Goal: Find specific page/section: Find specific page/section

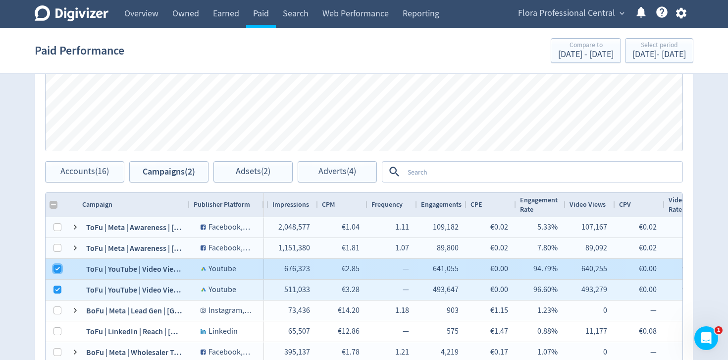
drag, startPoint x: 59, startPoint y: 264, endPoint x: 58, endPoint y: 285, distance: 21.3
click at [58, 266] on input "Press Space to toggle row selection (checked)" at bounding box center [58, 269] width 8 height 8
checkbox input "false"
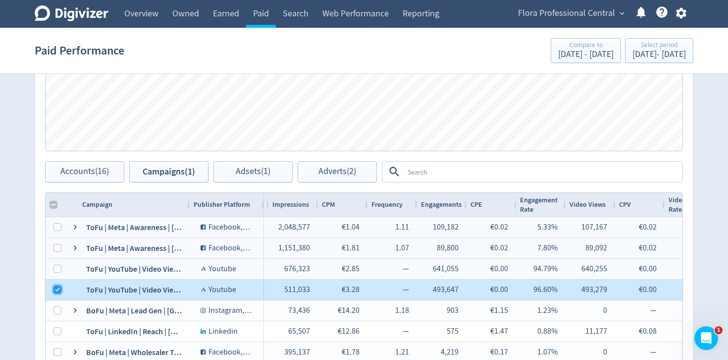
click at [58, 287] on input "Press Space to toggle row selection (checked)" at bounding box center [58, 289] width 8 height 8
checkbox input "false"
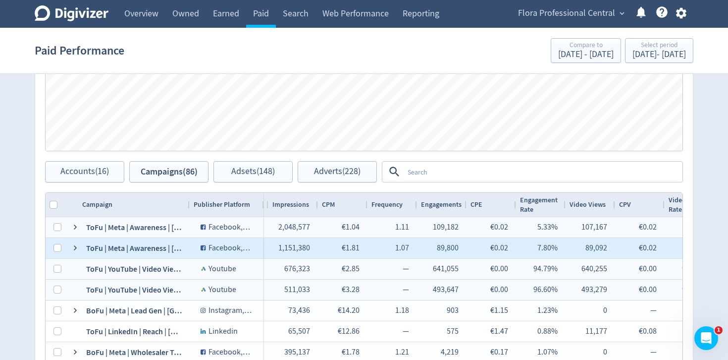
click at [61, 251] on div at bounding box center [55, 248] width 18 height 20
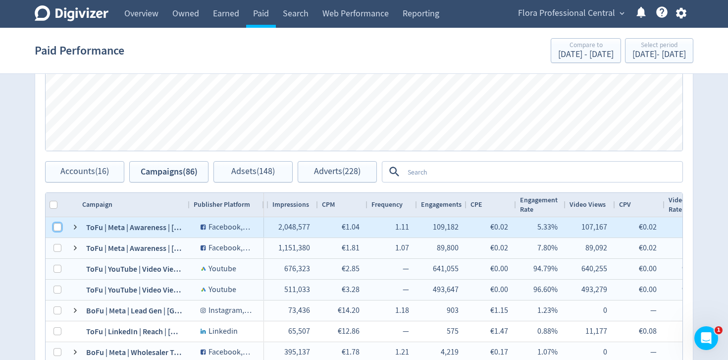
drag, startPoint x: 58, startPoint y: 227, endPoint x: 346, endPoint y: 220, distance: 287.9
click at [58, 227] on input "Press Space to toggle row selection (unchecked)" at bounding box center [58, 227] width 8 height 8
checkbox input "true"
checkbox input "false"
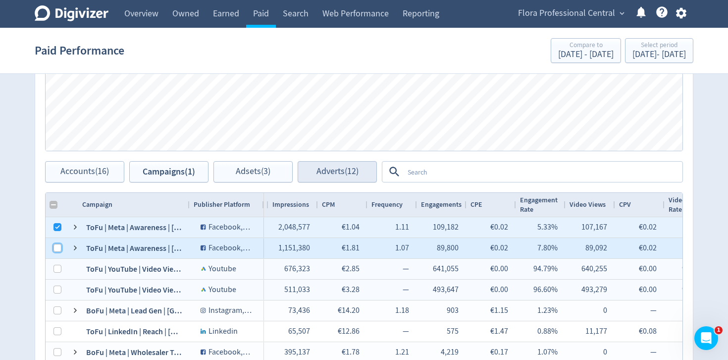
drag, startPoint x: 60, startPoint y: 245, endPoint x: 347, endPoint y: 178, distance: 294.2
click at [60, 245] on input "Press Space to toggle row selection (unchecked)" at bounding box center [58, 248] width 8 height 8
checkbox input "true"
checkbox input "false"
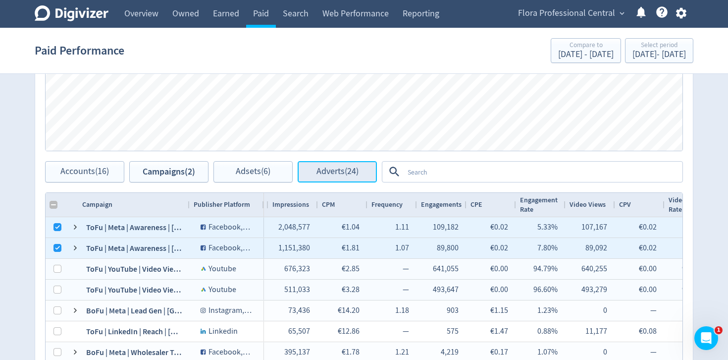
click at [346, 175] on span "Adverts (24)" at bounding box center [338, 171] width 42 height 9
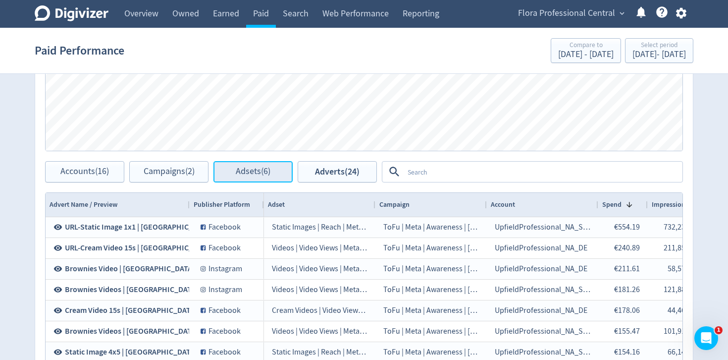
click at [253, 180] on button "Adsets (6)" at bounding box center [253, 171] width 79 height 21
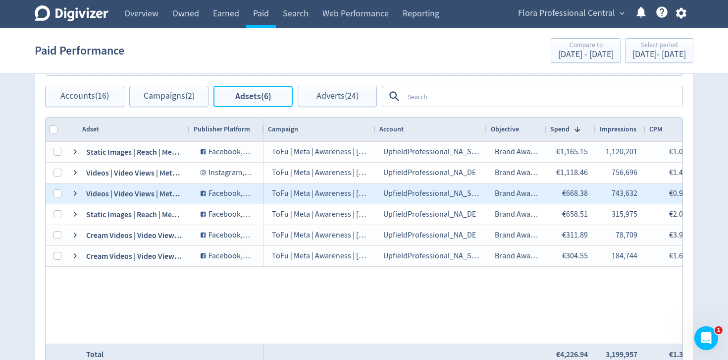
scroll to position [511, 0]
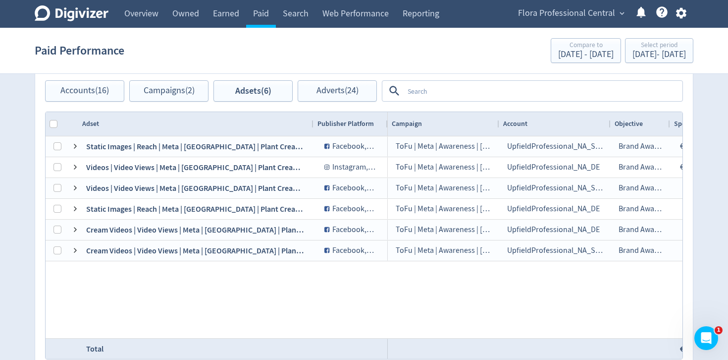
drag, startPoint x: 188, startPoint y: 124, endPoint x: 312, endPoint y: 135, distance: 124.3
click at [312, 135] on div at bounding box center [313, 124] width 4 height 24
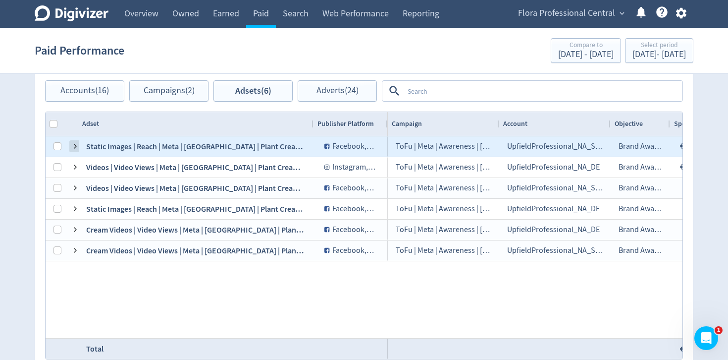
click at [77, 148] on span at bounding box center [75, 146] width 8 height 8
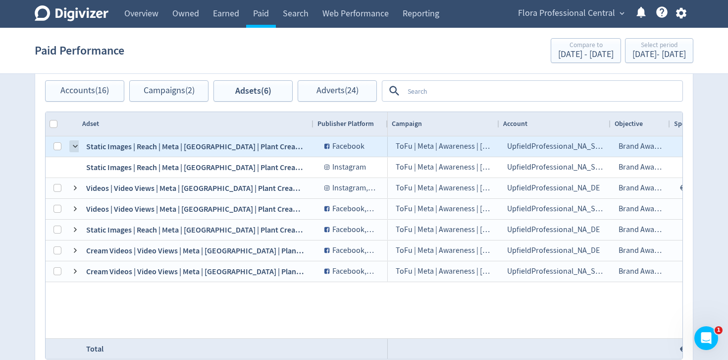
click at [77, 147] on span at bounding box center [75, 146] width 8 height 8
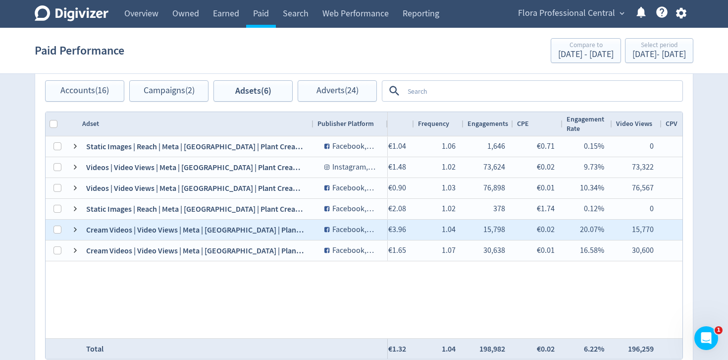
scroll to position [0, 0]
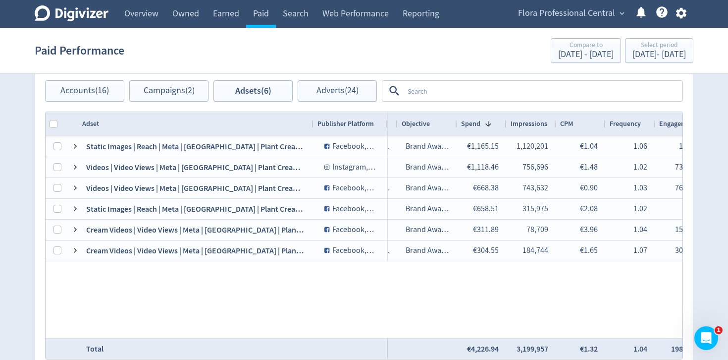
click at [504, 124] on div at bounding box center [506, 124] width 4 height 24
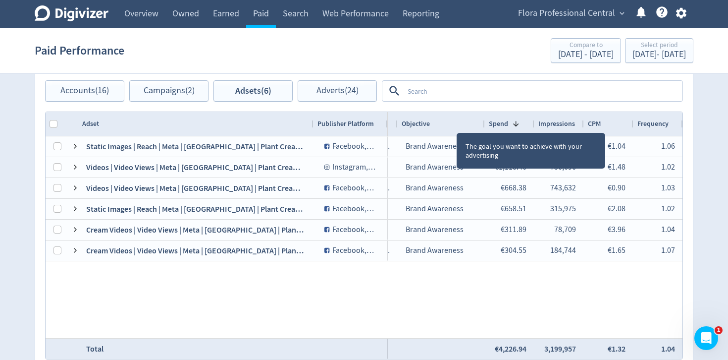
drag, startPoint x: 457, startPoint y: 123, endPoint x: 485, endPoint y: 127, distance: 28.0
click at [485, 127] on div at bounding box center [485, 124] width 4 height 24
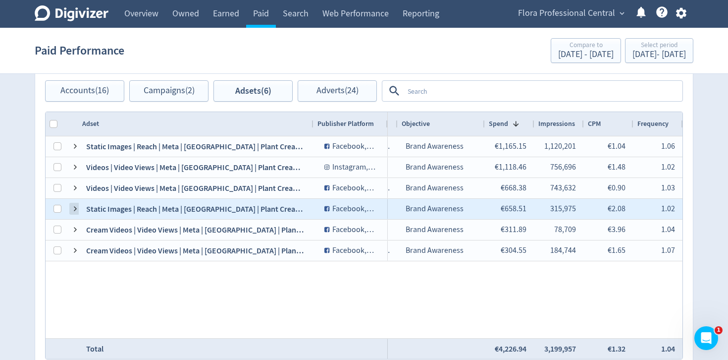
click at [73, 205] on span at bounding box center [75, 209] width 8 height 8
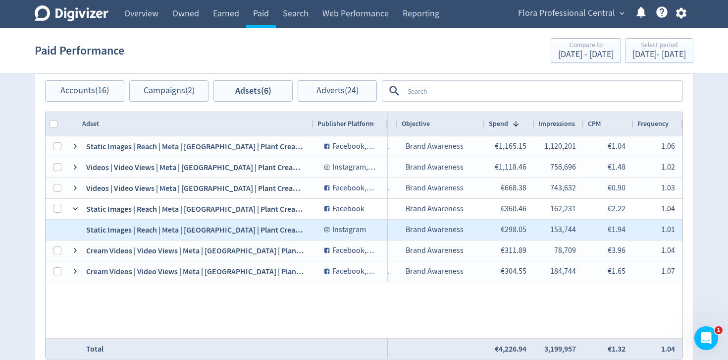
click at [157, 231] on div "Static Images | Reach | Meta | [GEOGRAPHIC_DATA] | Plant Cream 2025" at bounding box center [195, 229] width 235 height 20
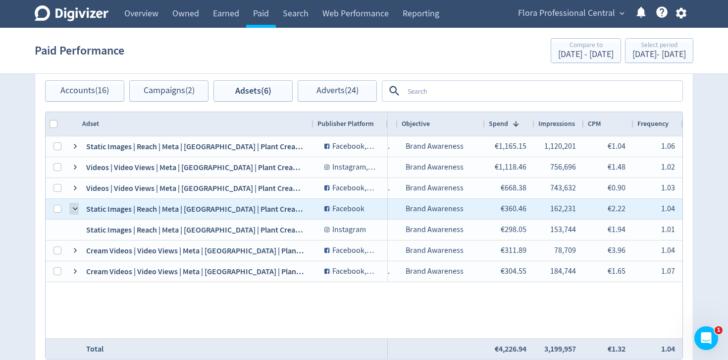
click at [76, 209] on span at bounding box center [75, 209] width 8 height 8
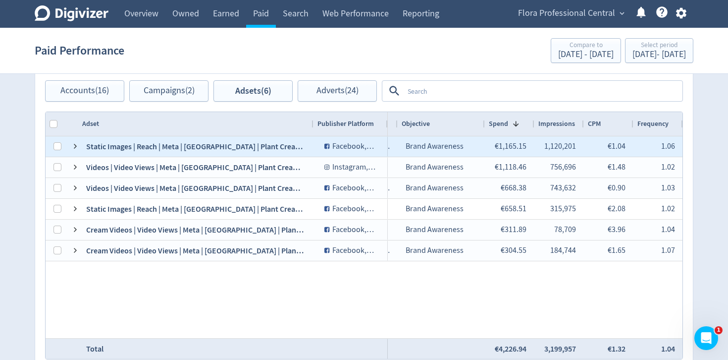
click at [217, 147] on div "Static Images | Reach | Meta | [GEOGRAPHIC_DATA] | Plant Cream 2025" at bounding box center [195, 146] width 235 height 20
click at [59, 147] on input "Press Space to toggle row selection (unchecked)" at bounding box center [58, 146] width 8 height 8
checkbox input "true"
checkbox input "false"
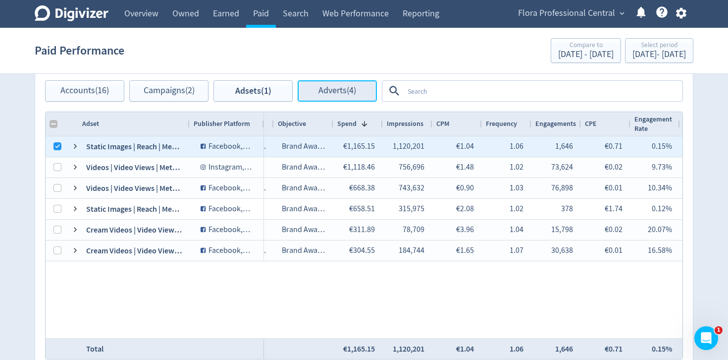
click at [356, 97] on button "Adverts (4)" at bounding box center [337, 90] width 79 height 21
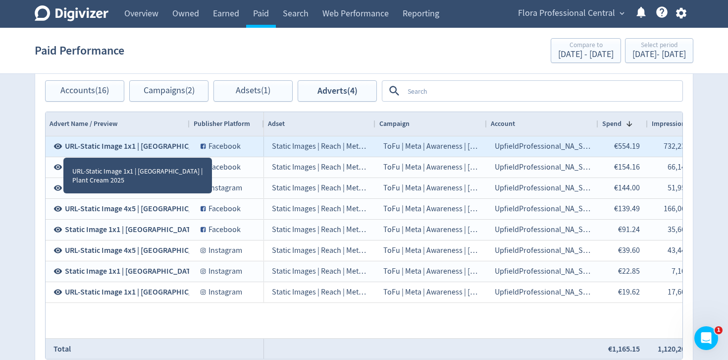
click at [61, 147] on icon at bounding box center [58, 146] width 8 height 5
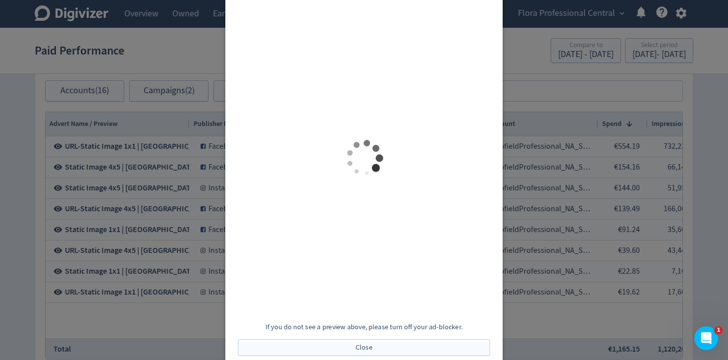
click at [531, 64] on div at bounding box center [364, 180] width 728 height 360
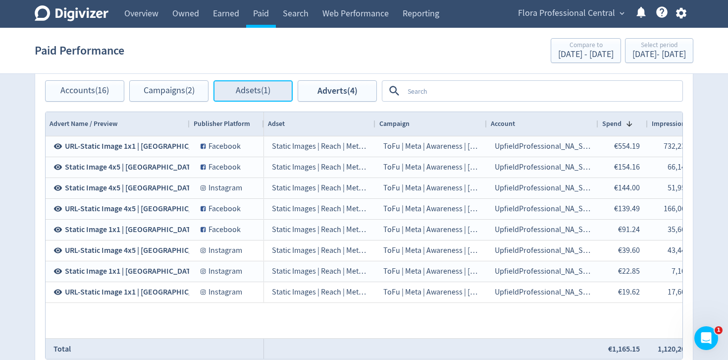
click at [240, 90] on span "Adsets (1)" at bounding box center [253, 90] width 35 height 9
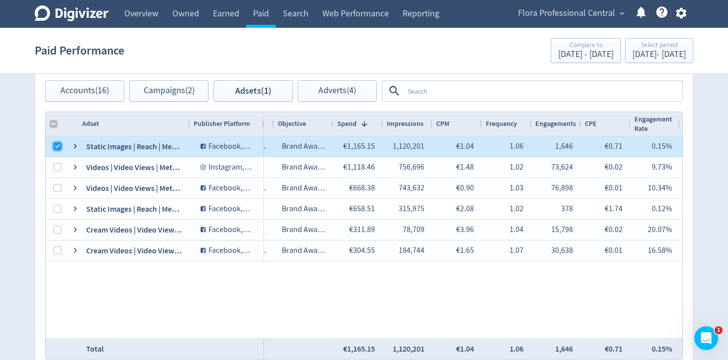
click at [58, 145] on input "Press Space to toggle row selection (checked)" at bounding box center [58, 146] width 8 height 8
checkbox input "false"
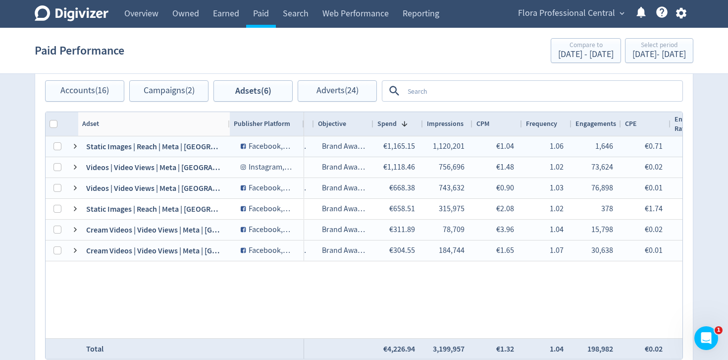
drag, startPoint x: 189, startPoint y: 124, endPoint x: 250, endPoint y: 127, distance: 61.5
click at [231, 127] on div at bounding box center [229, 124] width 4 height 24
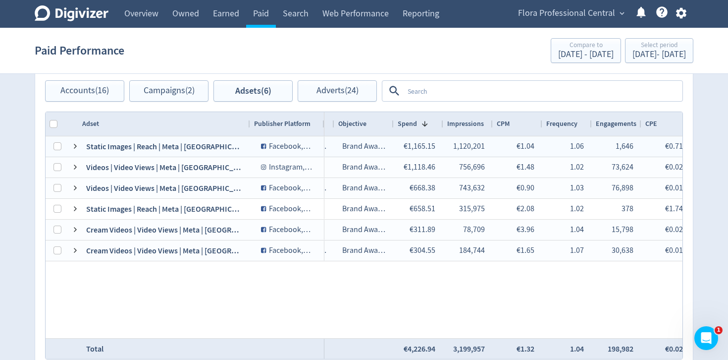
click at [429, 89] on textarea at bounding box center [543, 91] width 278 height 18
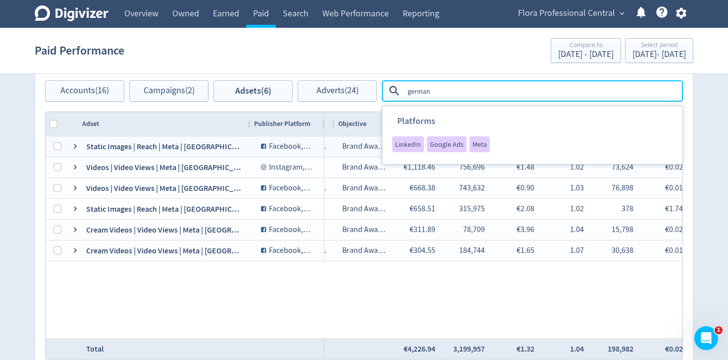
type textarea "[GEOGRAPHIC_DATA]"
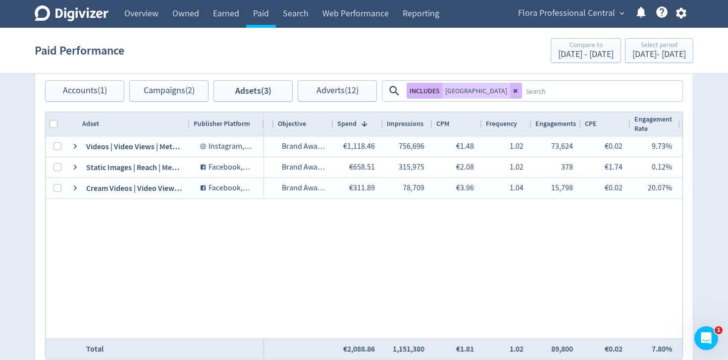
click at [226, 241] on div "120230416588320092 Videos | Video Views | Meta | [GEOGRAPHIC_DATA] | Plant Crea…" at bounding box center [364, 237] width 637 height 202
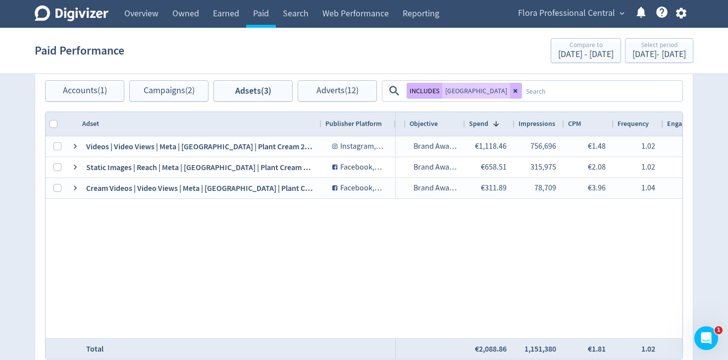
drag, startPoint x: 187, startPoint y: 122, endPoint x: 319, endPoint y: 129, distance: 132.0
click at [319, 129] on div at bounding box center [321, 124] width 4 height 24
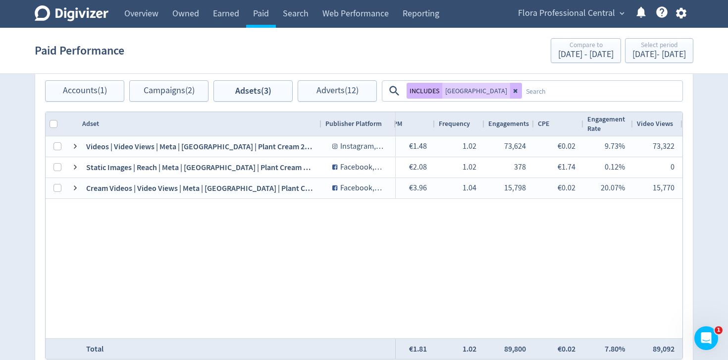
scroll to position [0, 400]
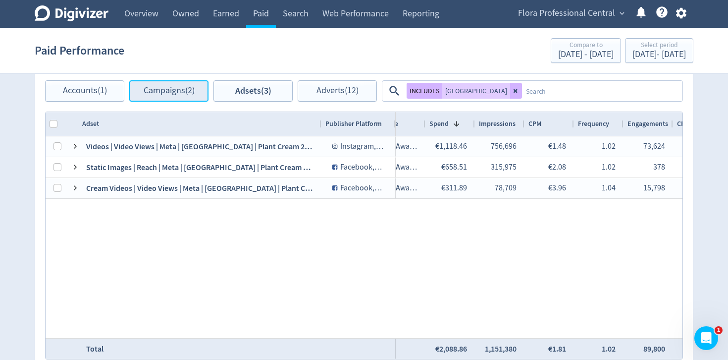
click at [179, 93] on span "Campaigns (2)" at bounding box center [169, 90] width 51 height 9
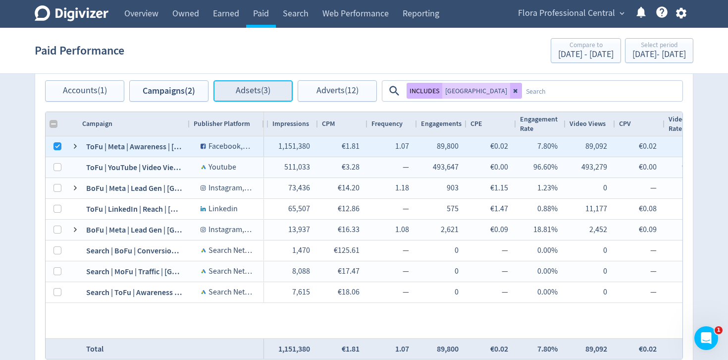
click at [264, 93] on span "Adsets (3)" at bounding box center [253, 90] width 35 height 9
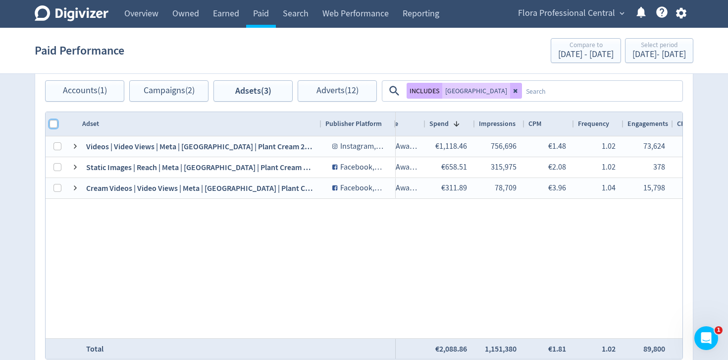
click at [53, 123] on input "Column with Header Selection" at bounding box center [54, 124] width 8 height 8
checkbox input "true"
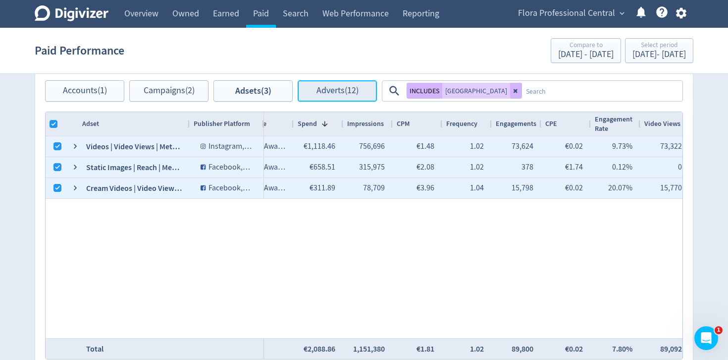
click at [325, 95] on span "Adverts (12)" at bounding box center [338, 90] width 42 height 9
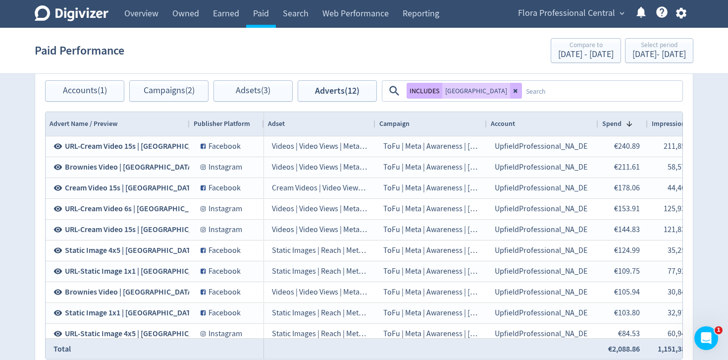
click at [522, 95] on textarea at bounding box center [602, 91] width 160 height 18
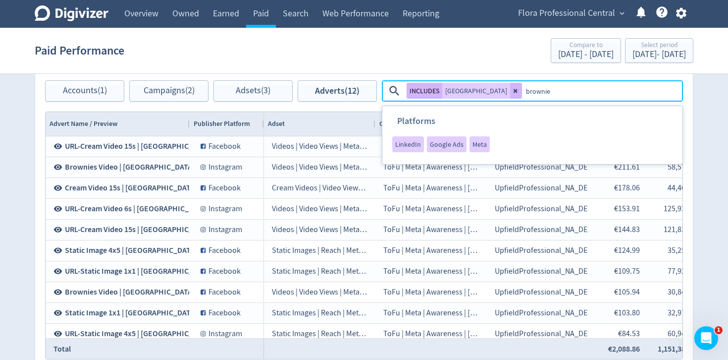
type textarea "brownies"
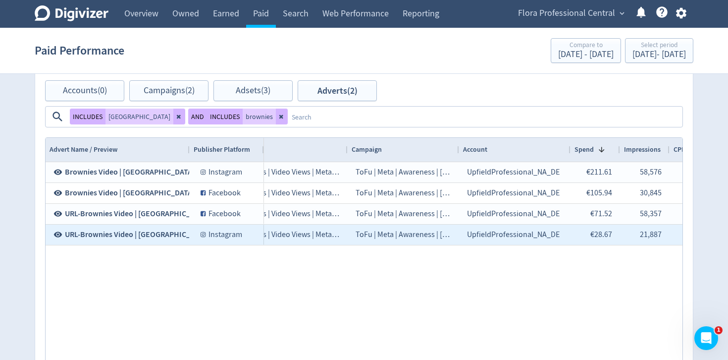
scroll to position [0, 47]
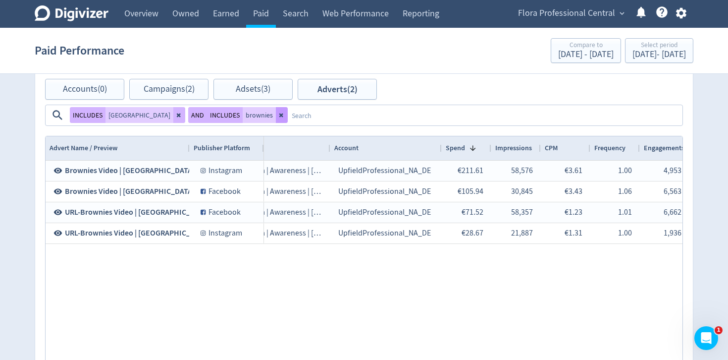
click at [283, 113] on icon at bounding box center [281, 115] width 4 height 4
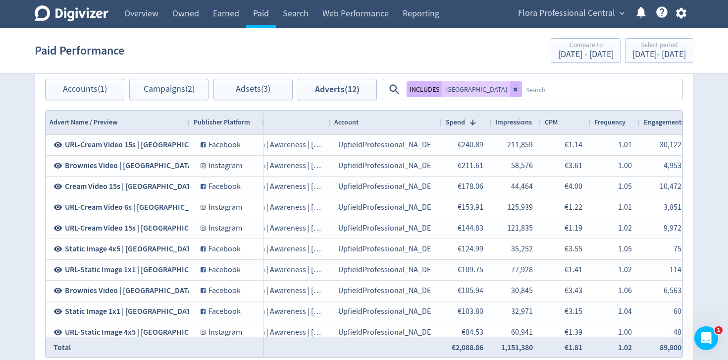
click at [551, 92] on textarea at bounding box center [602, 89] width 160 height 18
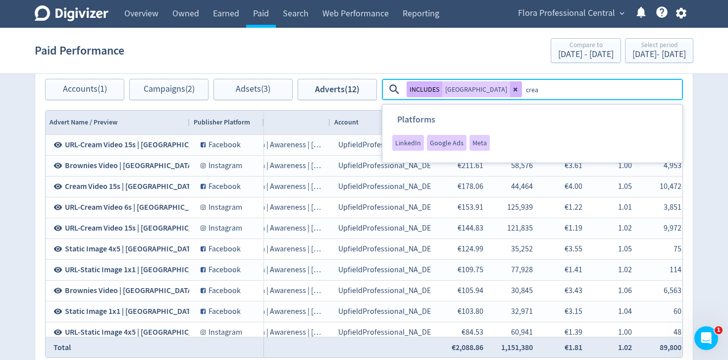
type textarea "cream"
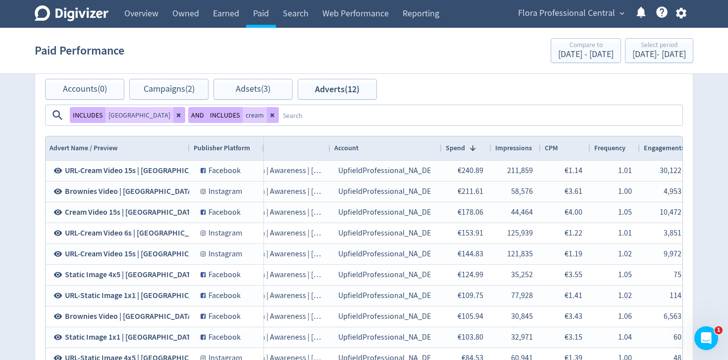
click at [578, 106] on textarea at bounding box center [480, 115] width 403 height 18
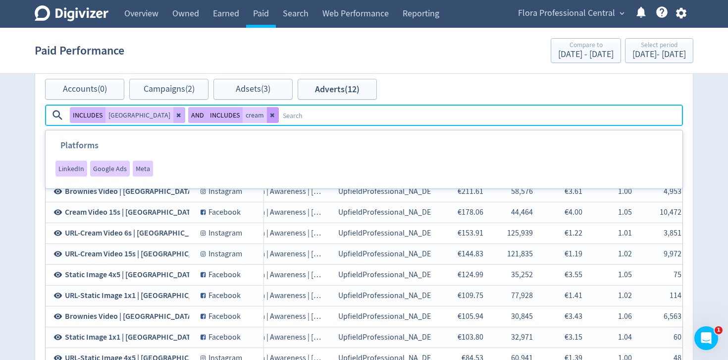
click at [276, 112] on icon at bounding box center [273, 115] width 6 height 6
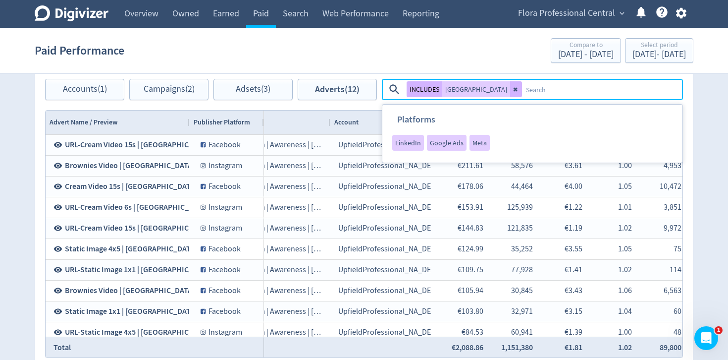
click at [574, 90] on textarea at bounding box center [602, 89] width 160 height 18
type textarea "cream video"
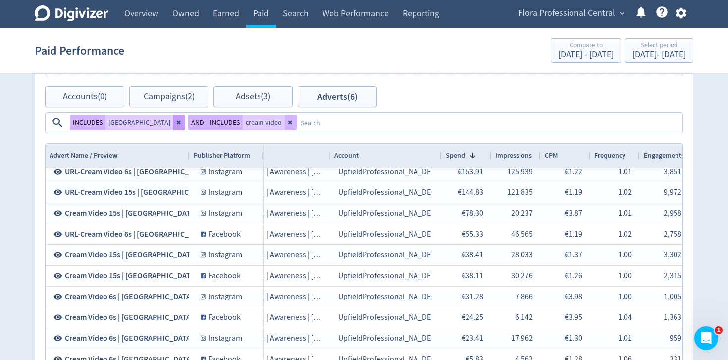
click at [182, 119] on icon at bounding box center [179, 122] width 6 height 6
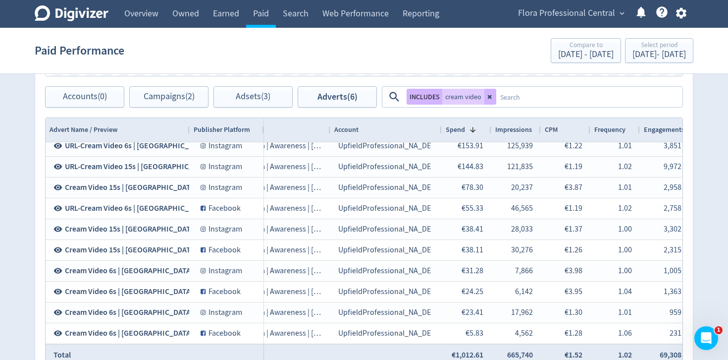
click at [535, 99] on textarea at bounding box center [588, 97] width 185 height 18
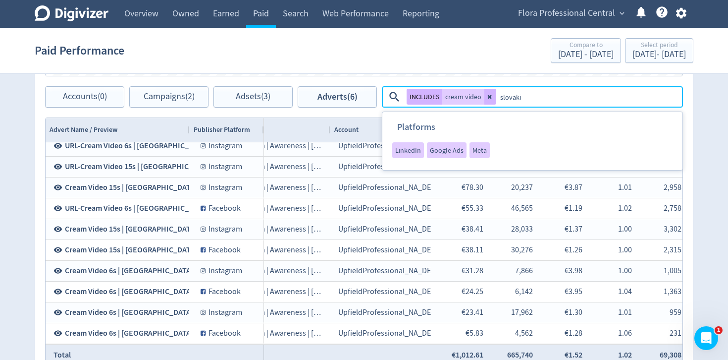
type textarea "[GEOGRAPHIC_DATA]"
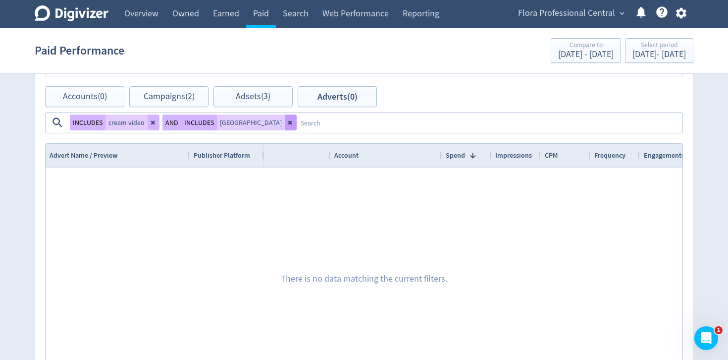
click at [294, 119] on icon at bounding box center [291, 122] width 6 height 6
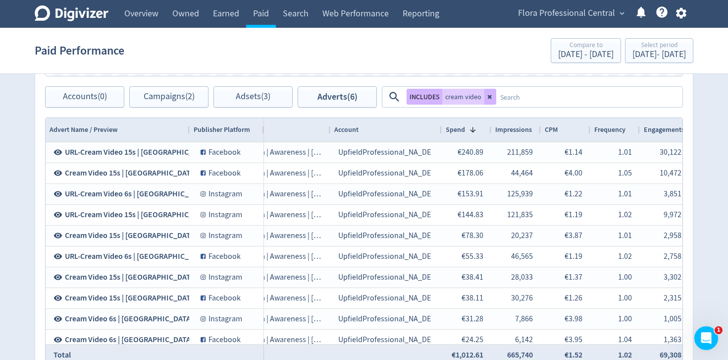
click at [560, 95] on textarea at bounding box center [588, 97] width 185 height 18
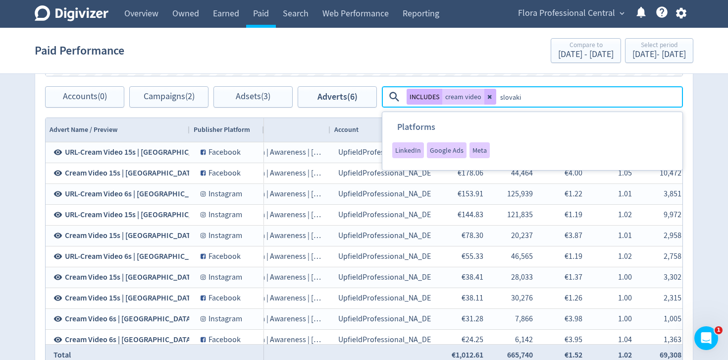
type textarea "[GEOGRAPHIC_DATA]"
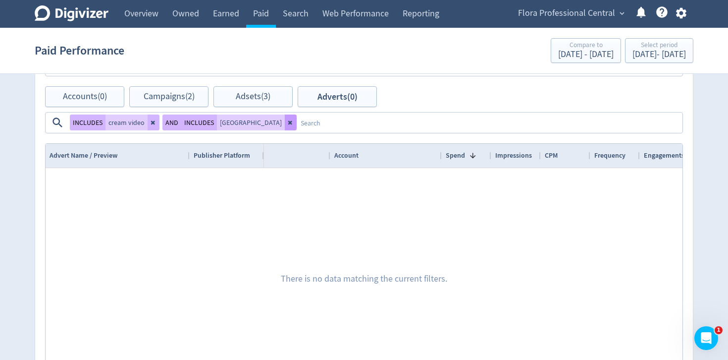
click at [294, 119] on icon at bounding box center [291, 122] width 6 height 6
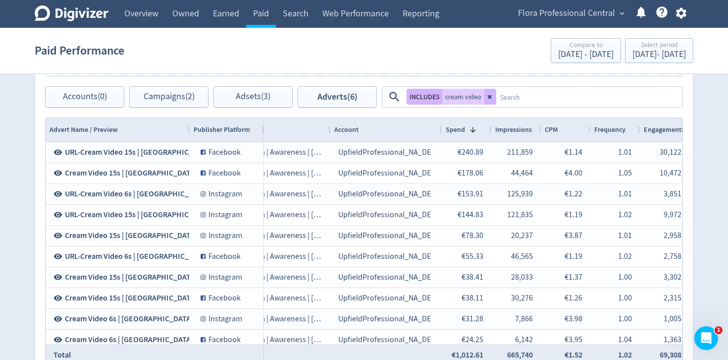
click at [587, 95] on textarea at bounding box center [588, 97] width 185 height 18
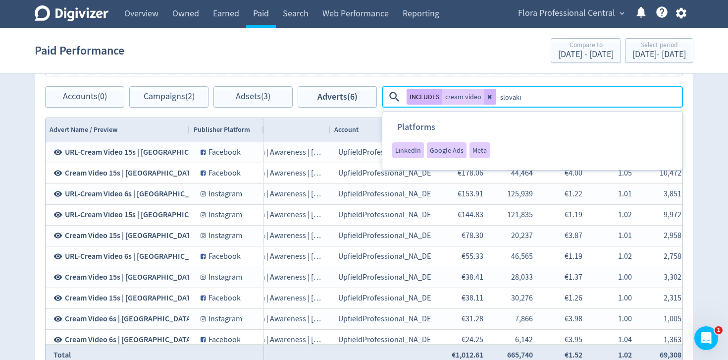
type textarea "[GEOGRAPHIC_DATA]"
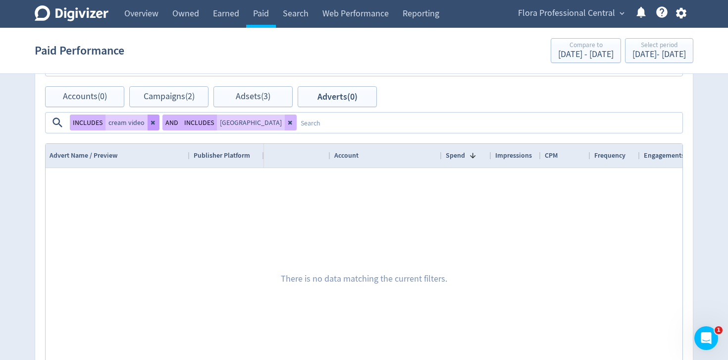
click at [160, 114] on button at bounding box center [154, 122] width 12 height 16
checkbox input "false"
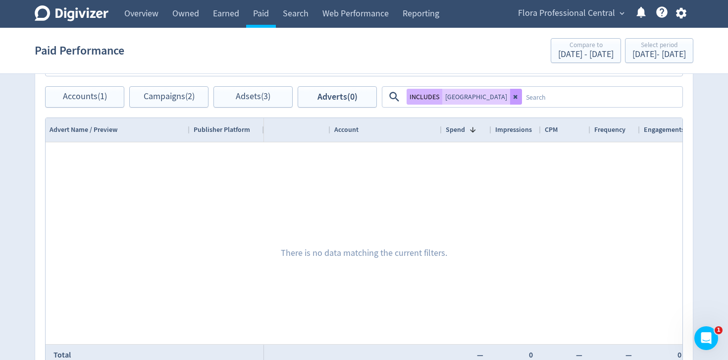
click at [513, 97] on icon at bounding box center [516, 97] width 6 height 6
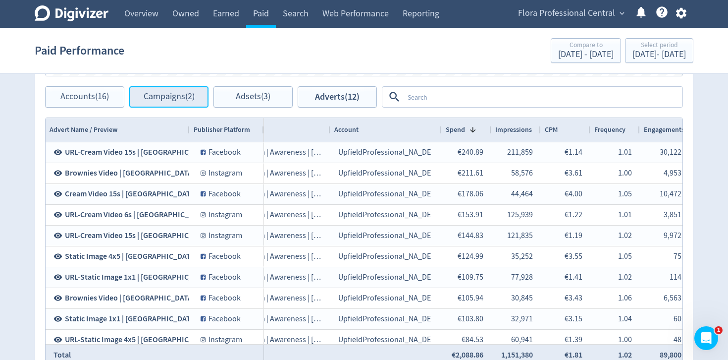
click at [169, 95] on span "Campaigns (2)" at bounding box center [169, 96] width 51 height 9
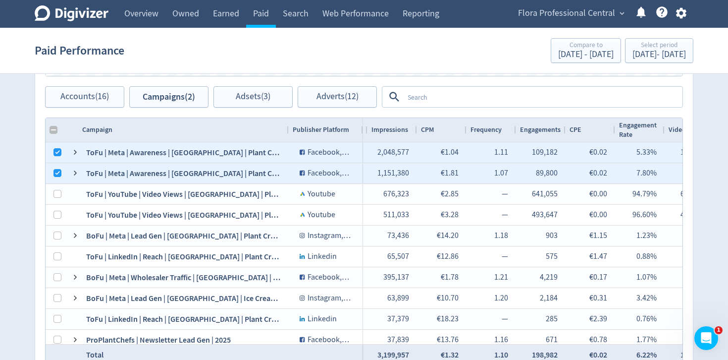
drag, startPoint x: 187, startPoint y: 131, endPoint x: 286, endPoint y: 132, distance: 99.1
click at [286, 132] on div at bounding box center [288, 130] width 4 height 24
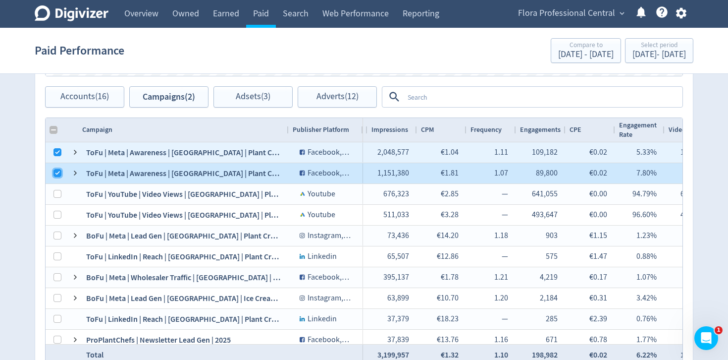
click at [58, 171] on input "Press Space to toggle row selection (checked)" at bounding box center [58, 173] width 8 height 8
checkbox input "false"
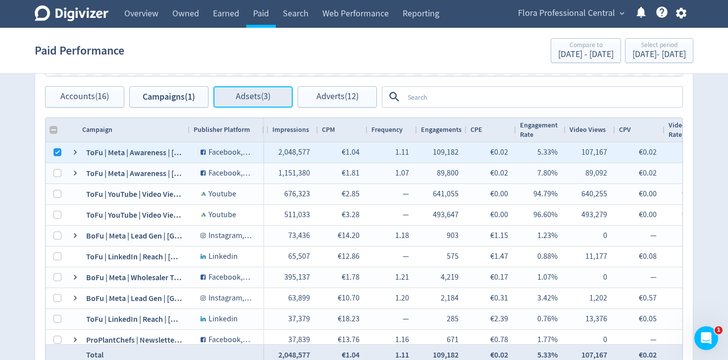
click at [253, 100] on span "Adsets (3)" at bounding box center [253, 96] width 35 height 9
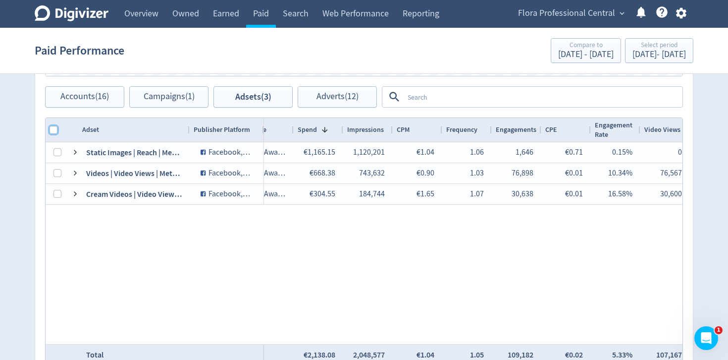
click at [53, 128] on input "Column with Header Selection" at bounding box center [54, 130] width 8 height 8
checkbox input "true"
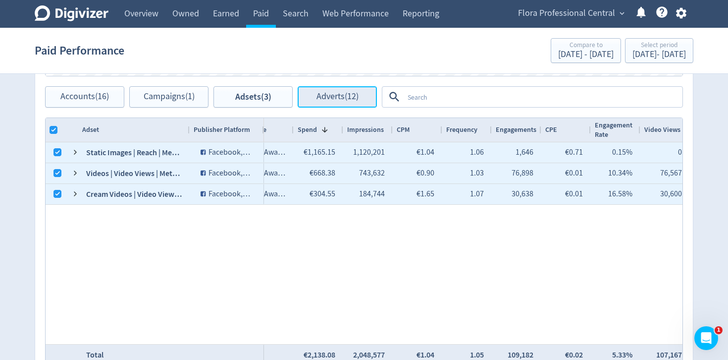
click at [342, 95] on span "Adverts (12)" at bounding box center [338, 96] width 42 height 9
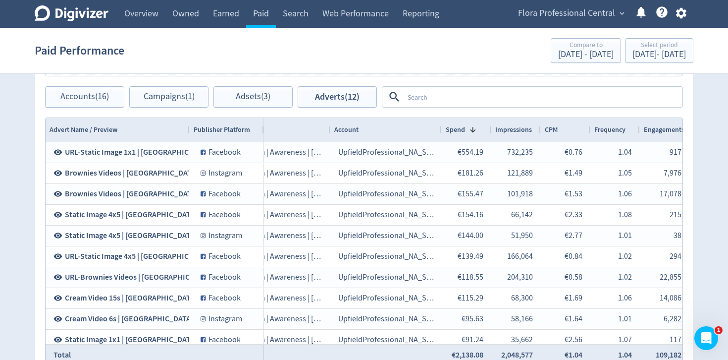
click at [435, 96] on textarea at bounding box center [543, 97] width 278 height 18
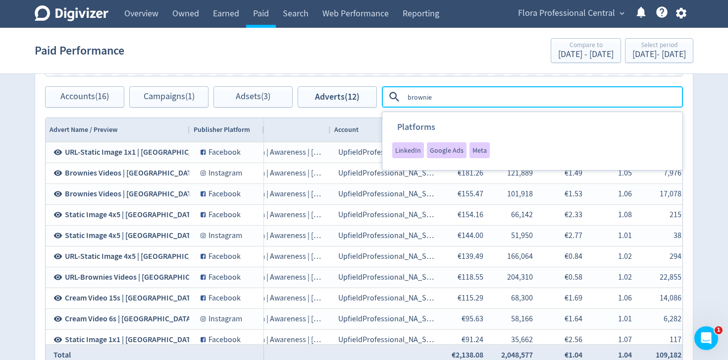
type textarea "brownies"
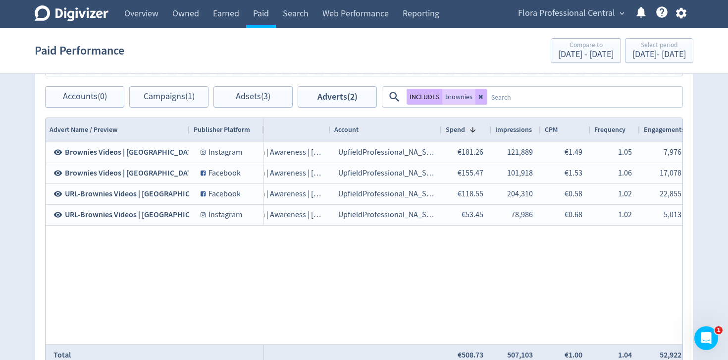
scroll to position [515, 0]
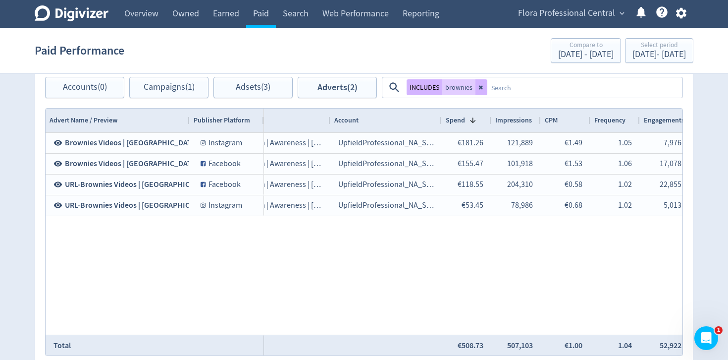
click at [483, 87] on icon at bounding box center [482, 87] width 6 height 6
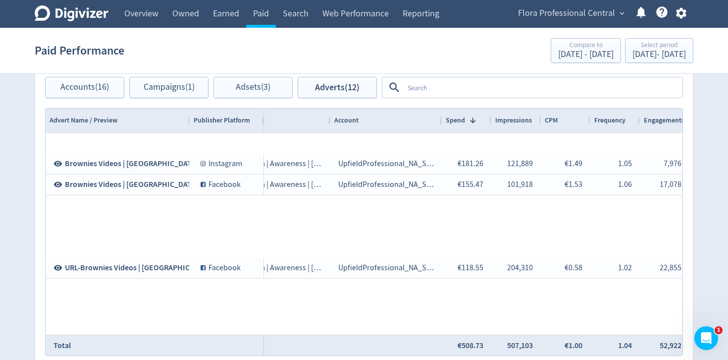
click at [468, 87] on textarea at bounding box center [543, 87] width 278 height 18
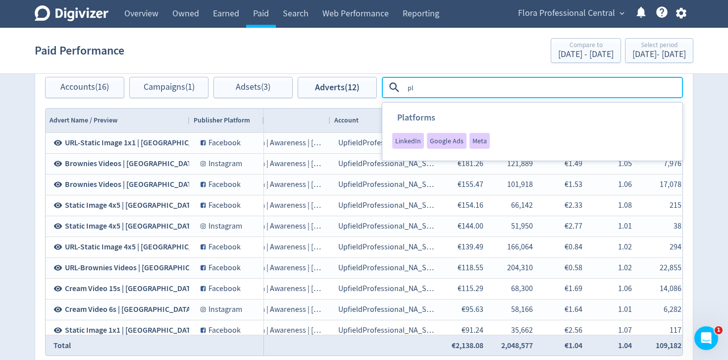
type textarea "p"
type textarea "creams video"
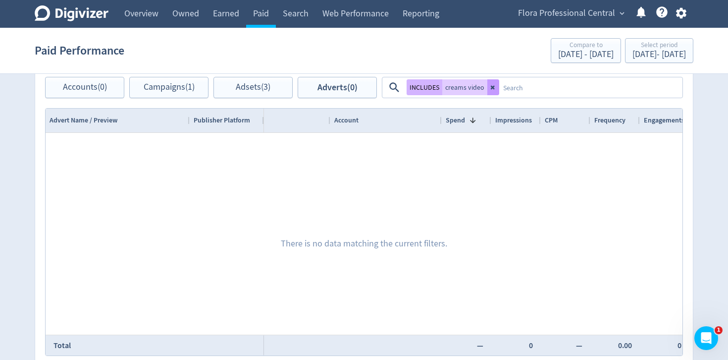
click at [493, 87] on icon at bounding box center [493, 87] width 6 height 6
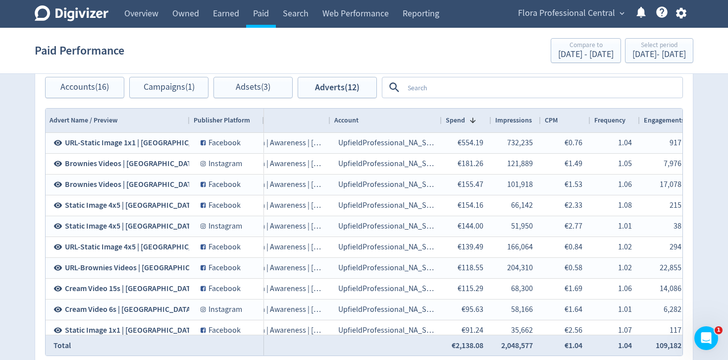
click at [493, 87] on textarea at bounding box center [543, 87] width 278 height 18
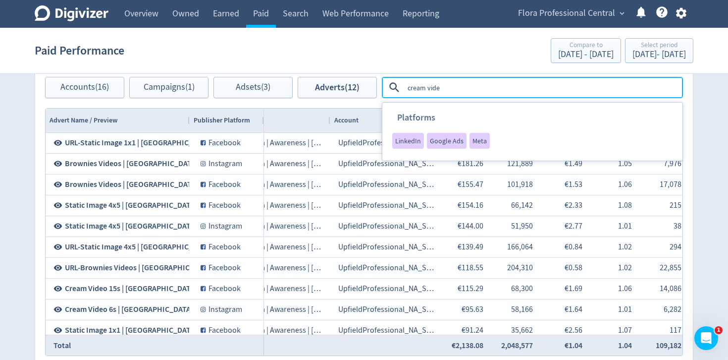
type textarea "cream video"
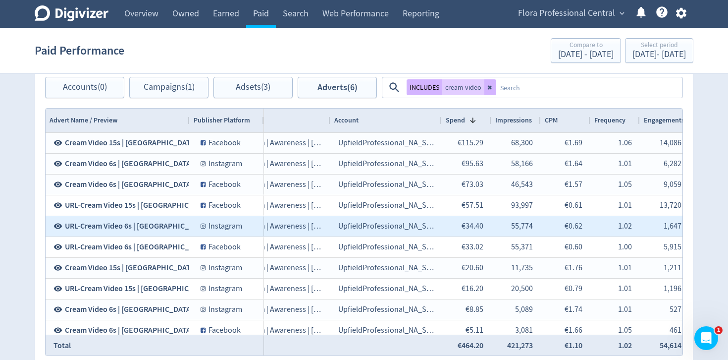
scroll to position [48, 0]
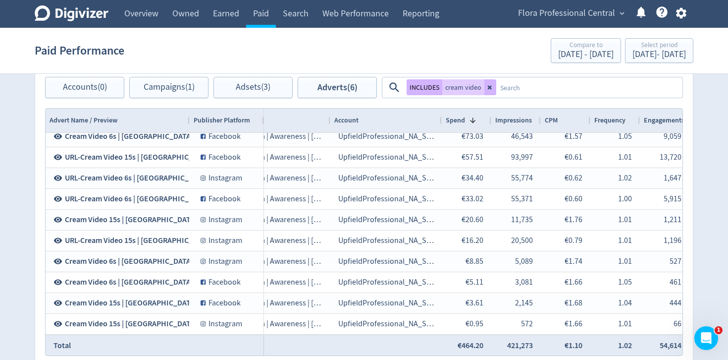
click at [490, 87] on icon at bounding box center [490, 87] width 6 height 6
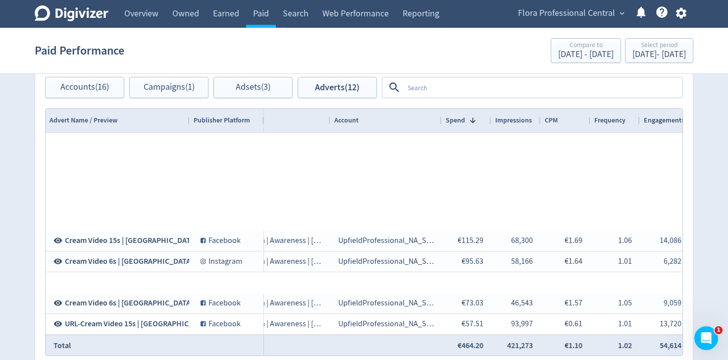
click at [481, 87] on textarea at bounding box center [543, 87] width 278 height 18
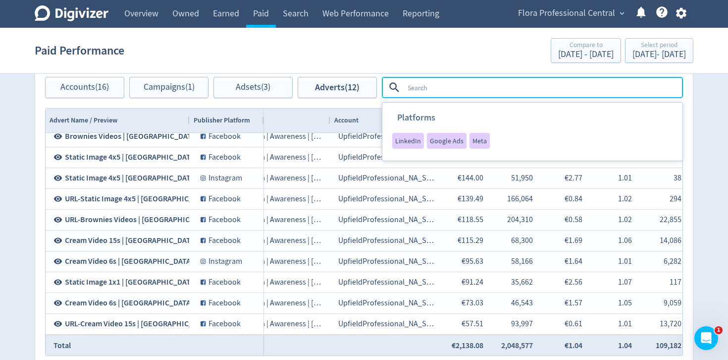
type textarea "v"
type textarea "brownie"
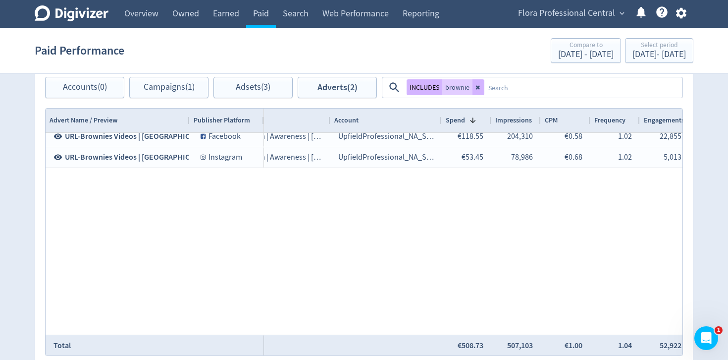
scroll to position [0, 0]
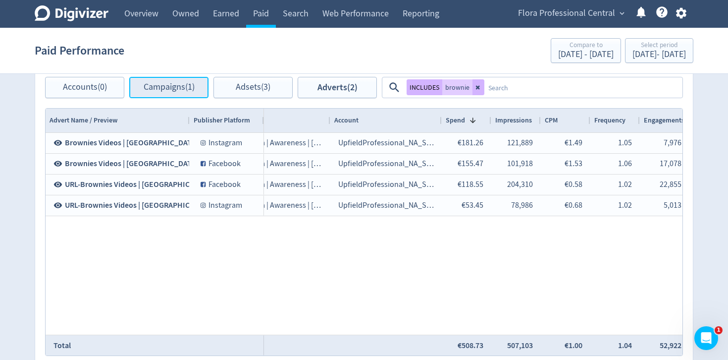
click at [168, 84] on span "Campaigns (1)" at bounding box center [169, 87] width 51 height 9
